Goal: Task Accomplishment & Management: Complete application form

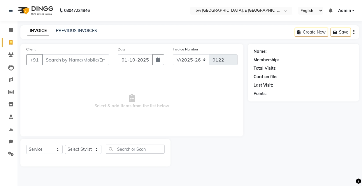
select select "8549"
select select "service"
click at [9, 142] on icon at bounding box center [11, 141] width 4 height 4
select select "100"
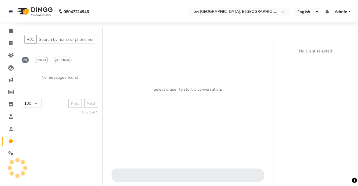
scroll to position [4, 0]
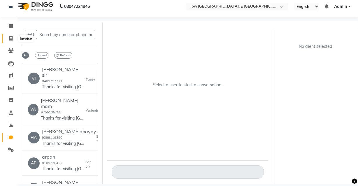
click at [11, 38] on icon at bounding box center [10, 38] width 3 height 4
select select "service"
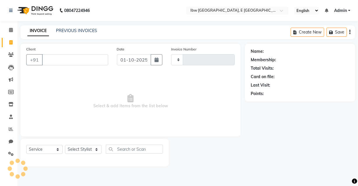
type input "0122"
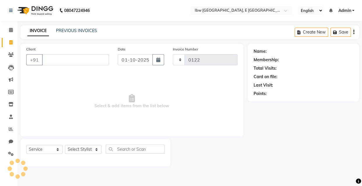
select select "8549"
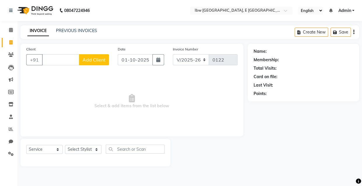
click at [62, 83] on span "Select & add items from the list below" at bounding box center [131, 101] width 211 height 58
click at [47, 59] on input "Client" at bounding box center [60, 59] width 37 height 11
click at [96, 149] on select "Select Stylis[PERSON_NAME]h[PERSON_NAME]av Manager mukesh sen Pradeep reshwa[PE…" at bounding box center [83, 149] width 36 height 9
select select "89188"
click at [65, 145] on select "Select Stylis[PERSON_NAME]h[PERSON_NAME]av Manager mukesh sen Pradeep reshwa[PE…" at bounding box center [83, 149] width 36 height 9
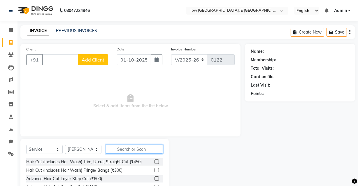
click at [122, 149] on input "text" at bounding box center [134, 149] width 57 height 9
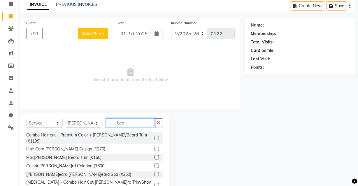
type input "bea"
click at [154, 155] on label at bounding box center [156, 157] width 4 height 4
click at [154, 156] on input "checkbox" at bounding box center [156, 158] width 4 height 4
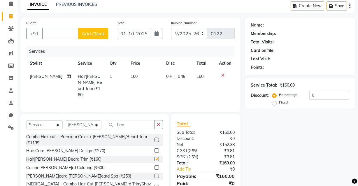
checkbox input "false"
click at [161, 122] on button "button" at bounding box center [158, 124] width 8 height 9
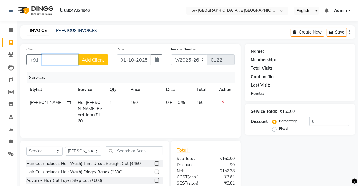
click at [52, 59] on input "Client" at bounding box center [60, 59] width 36 height 11
click at [317, 119] on input "0" at bounding box center [329, 121] width 40 height 9
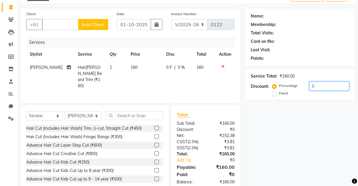
scroll to position [47, 0]
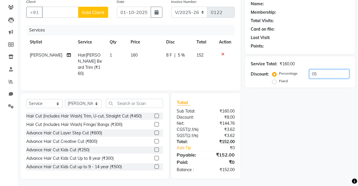
type input "0"
type input "5"
type input "4"
type input "2"
type input "1"
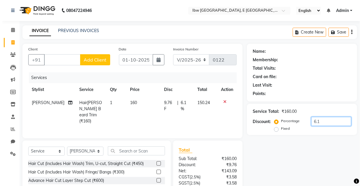
scroll to position [0, 0]
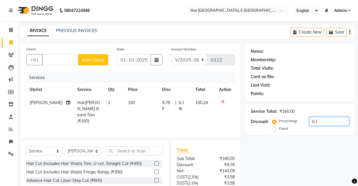
type input "6.1"
click at [50, 60] on input "Client" at bounding box center [60, 59] width 36 height 11
click at [52, 57] on input "Client" at bounding box center [60, 59] width 36 height 11
click at [49, 60] on input "Client" at bounding box center [60, 59] width 36 height 11
click at [46, 62] on input "Client" at bounding box center [60, 59] width 36 height 11
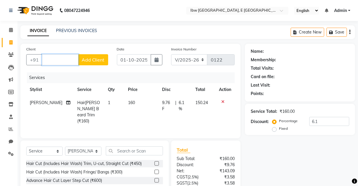
type input "0"
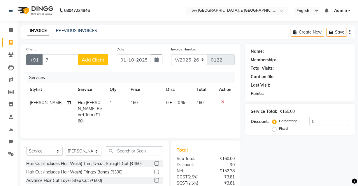
click at [38, 57] on button "+91" at bounding box center [34, 59] width 16 height 11
click at [50, 61] on input "7" at bounding box center [60, 59] width 36 height 11
type input "7"
click at [58, 59] on input "79" at bounding box center [60, 59] width 36 height 11
click at [50, 59] on input "79" at bounding box center [60, 59] width 36 height 11
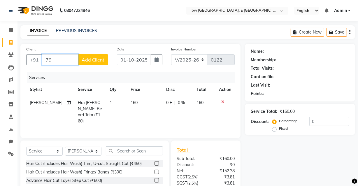
click at [53, 60] on input "79" at bounding box center [60, 59] width 36 height 11
type input "7"
click at [94, 60] on span "Add Client" at bounding box center [93, 60] width 23 height 6
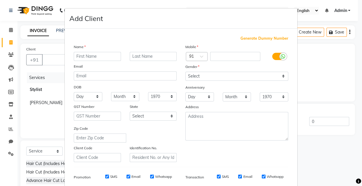
click at [82, 56] on input "text" at bounding box center [97, 56] width 47 height 9
type input "sani"
click at [133, 56] on input "text" at bounding box center [153, 56] width 47 height 9
type input "sir"
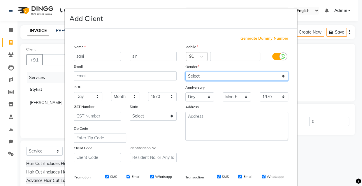
click at [201, 76] on select "Select [DEMOGRAPHIC_DATA] [DEMOGRAPHIC_DATA] Other Prefer Not To Say" at bounding box center [236, 76] width 103 height 9
select select "[DEMOGRAPHIC_DATA]"
click at [185, 72] on select "Select [DEMOGRAPHIC_DATA] [DEMOGRAPHIC_DATA] Other Prefer Not To Say" at bounding box center [236, 76] width 103 height 9
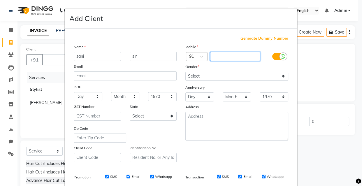
click at [216, 55] on input "text" at bounding box center [235, 56] width 50 height 9
drag, startPoint x: 226, startPoint y: 56, endPoint x: 219, endPoint y: 57, distance: 6.8
click at [219, 57] on input "7987300916" at bounding box center [235, 56] width 50 height 9
click at [237, 56] on input "7987300916" at bounding box center [235, 56] width 50 height 9
click at [235, 55] on input "7987300916" at bounding box center [235, 56] width 50 height 9
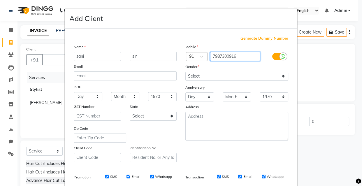
drag, startPoint x: 235, startPoint y: 55, endPoint x: 221, endPoint y: 61, distance: 14.6
click at [221, 61] on div "Mobile Country Code × 91 7987300916 Gender Select [DEMOGRAPHIC_DATA] [DEMOGRAPH…" at bounding box center [237, 103] width 112 height 118
click at [242, 56] on input "7987300916" at bounding box center [235, 56] width 50 height 9
click at [235, 55] on input "7987300916" at bounding box center [235, 56] width 50 height 9
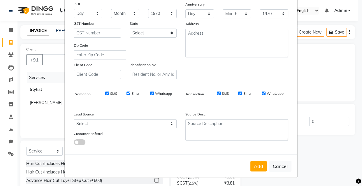
scroll to position [84, 0]
type input "7987300916"
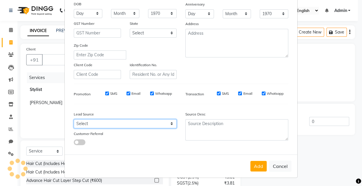
click at [93, 124] on select "Select Walk-in Referral Internet Friend Word of Mouth Advertisement Facebook Ju…" at bounding box center [125, 123] width 103 height 9
click at [74, 119] on select "Select Walk-in Referral Internet Friend Word of Mouth Advertisement Facebook Ju…" at bounding box center [125, 123] width 103 height 9
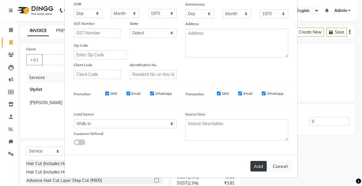
click at [257, 166] on button "Add" at bounding box center [258, 166] width 16 height 10
click at [256, 168] on button "Add" at bounding box center [258, 166] width 16 height 10
click at [258, 165] on button "Add" at bounding box center [258, 166] width 16 height 10
click at [256, 162] on button "Add" at bounding box center [258, 166] width 16 height 10
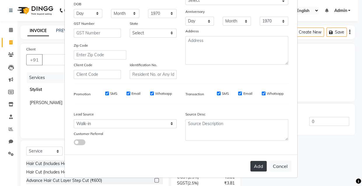
click at [258, 169] on button "Add" at bounding box center [258, 166] width 16 height 10
click at [260, 164] on button "Add" at bounding box center [258, 166] width 16 height 10
click at [307, 86] on ngb-modal-window "Add Client Generate Dummy Number Name sani sir Email DOB Day 01 02 03 04 05 06 …" at bounding box center [181, 93] width 362 height 186
click at [316, 68] on ngb-modal-window "Add Client Generate Dummy Number Name sani sir Email DOB Day 01 02 03 04 05 06 …" at bounding box center [181, 93] width 362 height 186
click at [76, 143] on span at bounding box center [80, 142] width 12 height 6
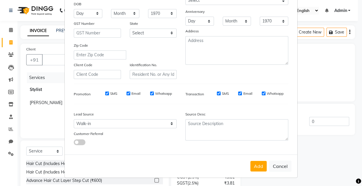
click at [74, 143] on input "checkbox" at bounding box center [74, 143] width 0 height 0
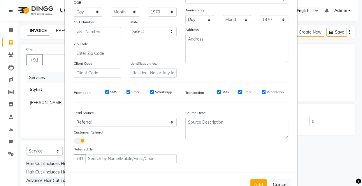
click at [79, 142] on span at bounding box center [80, 141] width 12 height 6
click at [74, 142] on input "checkbox" at bounding box center [74, 142] width 0 height 0
select select "null"
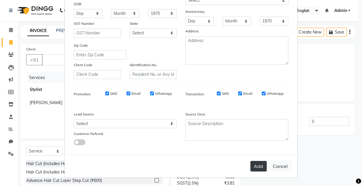
click at [256, 164] on button "Add" at bounding box center [258, 166] width 16 height 10
click at [253, 164] on button "Add" at bounding box center [258, 166] width 16 height 10
drag, startPoint x: 285, startPoint y: 10, endPoint x: 290, endPoint y: 26, distance: 16.4
click at [290, 26] on div "Mobile Country Code × 91 7987300916 please enter valid mobile Gender Select [DE…" at bounding box center [237, 20] width 112 height 118
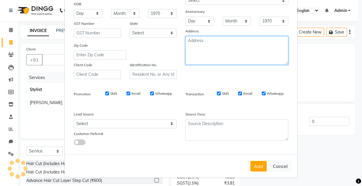
click at [256, 48] on textarea at bounding box center [236, 50] width 103 height 29
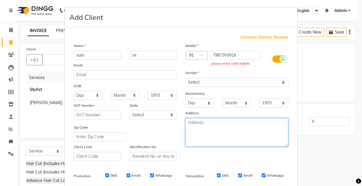
scroll to position [0, 0]
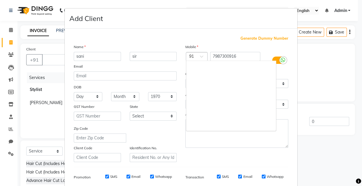
click at [194, 56] on div at bounding box center [196, 57] width 21 height 6
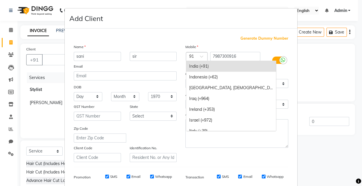
click at [201, 66] on div "India (+91)" at bounding box center [231, 66] width 90 height 11
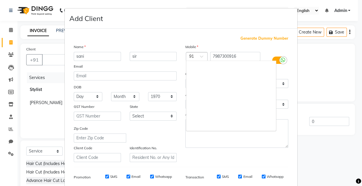
click at [200, 56] on span at bounding box center [203, 58] width 7 height 6
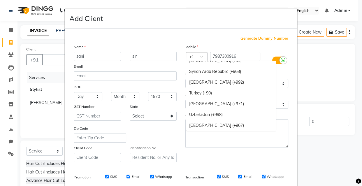
scroll to position [242, 0]
type input "+91"
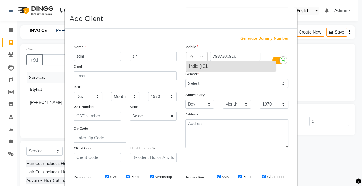
scroll to position [0, 0]
click at [201, 66] on div "India (+91)" at bounding box center [231, 66] width 90 height 11
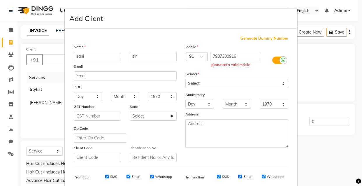
click at [279, 60] on div at bounding box center [282, 60] width 7 height 7
click at [0, 0] on input "checkbox" at bounding box center [0, 0] width 0 height 0
click at [273, 62] on icon at bounding box center [275, 59] width 5 height 5
click at [0, 0] on input "checkbox" at bounding box center [0, 0] width 0 height 0
click at [236, 55] on input "7987300916" at bounding box center [235, 56] width 50 height 9
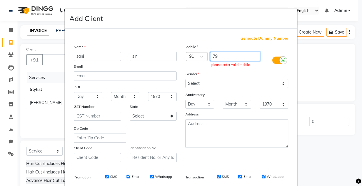
type input "7"
click at [281, 59] on icon at bounding box center [283, 59] width 5 height 5
click at [0, 0] on input "checkbox" at bounding box center [0, 0] width 0 height 0
click at [233, 57] on input "7987300" at bounding box center [235, 56] width 50 height 9
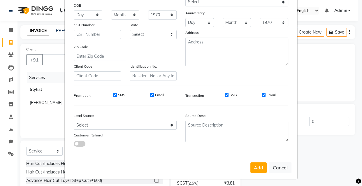
scroll to position [84, 0]
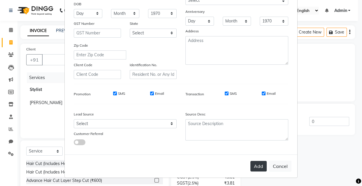
click at [255, 165] on button "Add" at bounding box center [258, 166] width 16 height 10
click at [252, 168] on button "Add" at bounding box center [258, 166] width 16 height 10
click at [46, 57] on ngb-modal-window "Add Client Generate Dummy Number Name sani sir Email DOB Day 01 02 03 04 05 06 …" at bounding box center [181, 93] width 362 height 186
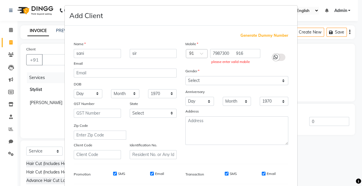
scroll to position [0, 0]
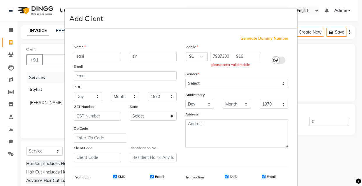
click at [253, 39] on span "Generate Dummy Number" at bounding box center [264, 39] width 48 height 6
type input "1379000000001"
checkbox input "false"
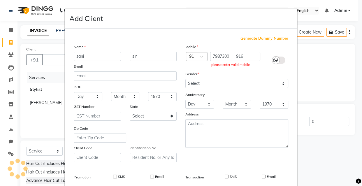
checkbox input "false"
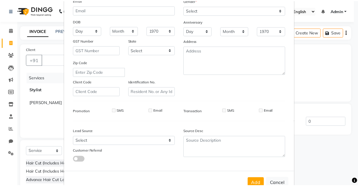
scroll to position [84, 0]
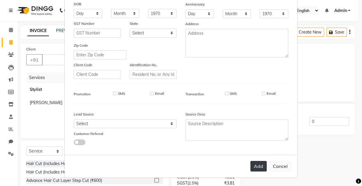
click at [253, 166] on button "Add" at bounding box center [258, 166] width 16 height 10
type input "1379000000001"
select select
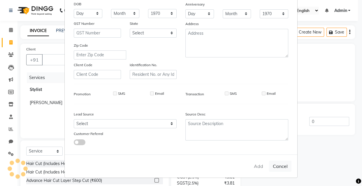
select select
checkbox input "false"
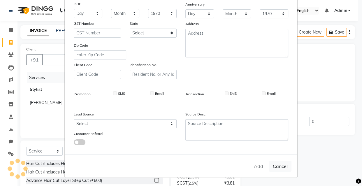
checkbox input "false"
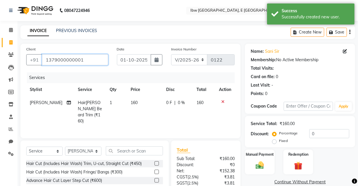
click at [84, 60] on input "1379000000001" at bounding box center [75, 59] width 66 height 11
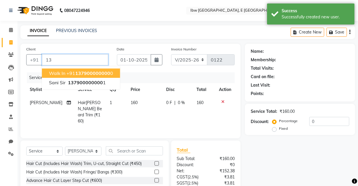
type input "1"
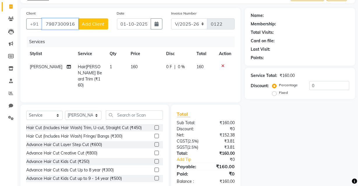
scroll to position [47, 0]
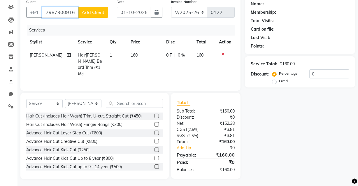
type input "7987300916"
click at [315, 72] on input "0" at bounding box center [329, 73] width 40 height 9
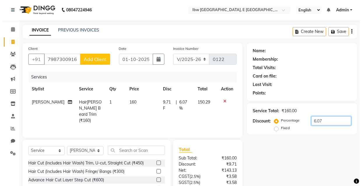
scroll to position [0, 0]
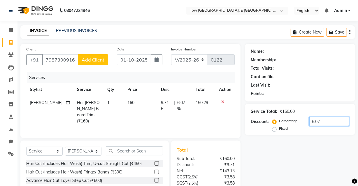
type input "6.07"
click at [100, 59] on span "Add Client" at bounding box center [93, 60] width 23 height 6
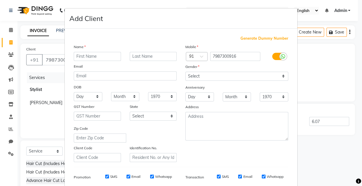
click at [100, 57] on input "text" at bounding box center [97, 56] width 47 height 9
type input "sani"
click at [145, 56] on input "text" at bounding box center [153, 56] width 47 height 9
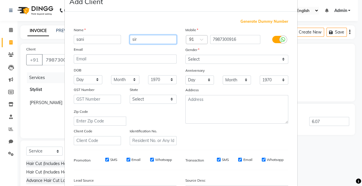
scroll to position [84, 0]
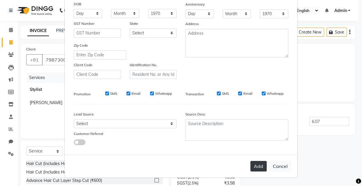
type input "sir"
click at [258, 165] on button "Add" at bounding box center [258, 166] width 16 height 10
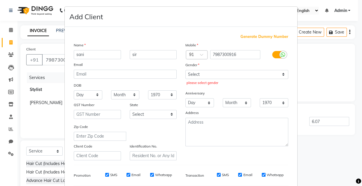
scroll to position [0, 0]
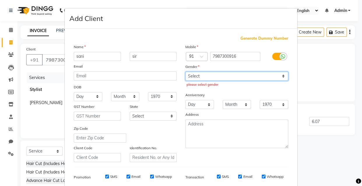
click at [209, 77] on select "Select [DEMOGRAPHIC_DATA] [DEMOGRAPHIC_DATA] Other Prefer Not To Say" at bounding box center [236, 76] width 103 height 9
select select "[DEMOGRAPHIC_DATA]"
click at [185, 72] on select "Select [DEMOGRAPHIC_DATA] [DEMOGRAPHIC_DATA] Other Prefer Not To Say" at bounding box center [236, 76] width 103 height 9
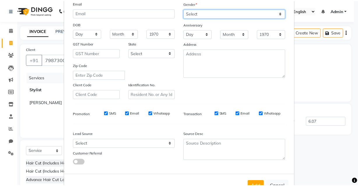
scroll to position [84, 0]
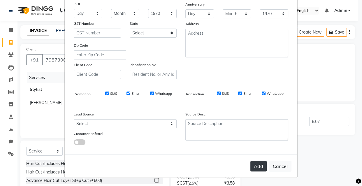
click at [257, 167] on button "Add" at bounding box center [258, 166] width 16 height 10
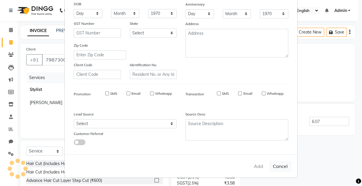
type input "0"
select select
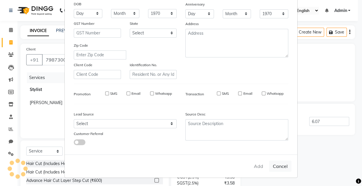
select select
checkbox input "false"
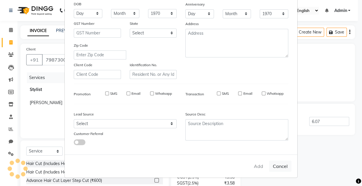
checkbox input "false"
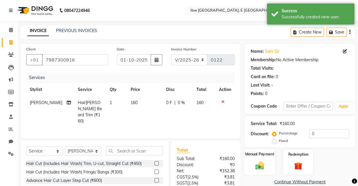
click at [262, 166] on img at bounding box center [260, 165] width 14 height 10
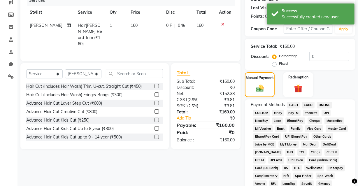
scroll to position [79, 0]
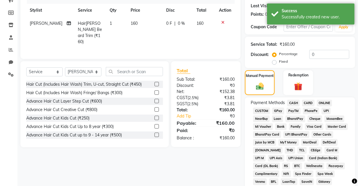
click at [324, 111] on span "UPI" at bounding box center [325, 111] width 9 height 7
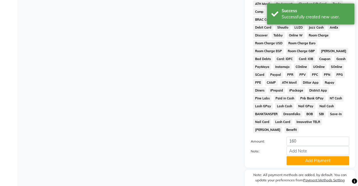
scroll to position [281, 0]
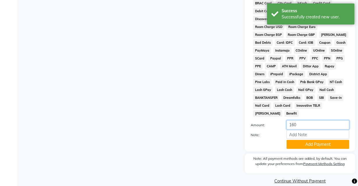
click at [294, 120] on input "160" at bounding box center [317, 124] width 63 height 9
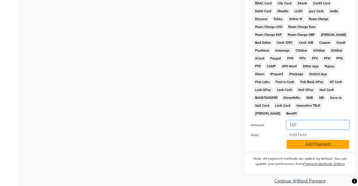
type input "150"
click at [304, 140] on button "Add Payment" at bounding box center [317, 144] width 63 height 9
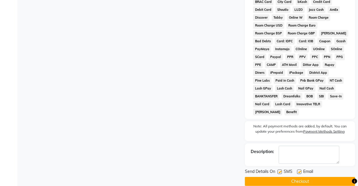
scroll to position [283, 0]
click at [297, 177] on button "Checkout" at bounding box center [300, 181] width 110 height 9
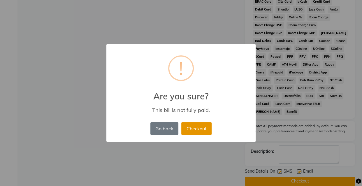
click at [203, 129] on button "Checkout" at bounding box center [196, 128] width 30 height 13
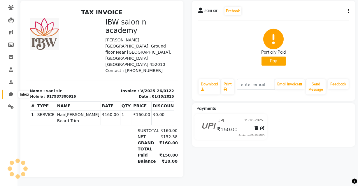
click at [10, 92] on icon at bounding box center [11, 94] width 4 height 4
select select "100"
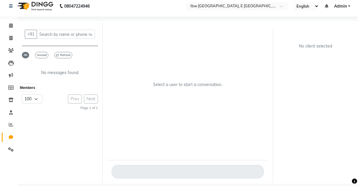
scroll to position [4, 0]
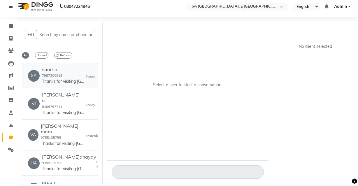
click at [61, 77] on small "7987300916" at bounding box center [52, 75] width 20 height 4
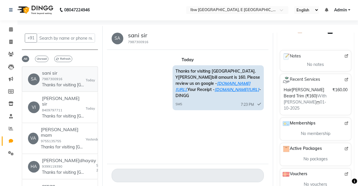
scroll to position [0, 0]
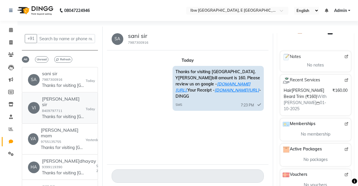
click at [58, 101] on h6 "[PERSON_NAME] sir" at bounding box center [64, 101] width 44 height 11
